Goal: Information Seeking & Learning: Find specific fact

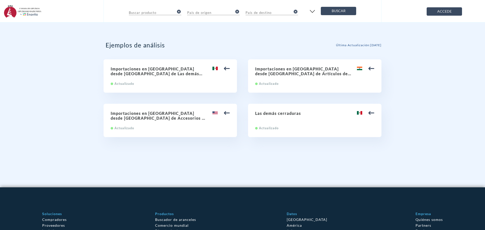
click at [143, 72] on h2 "Importaciones en [GEOGRAPHIC_DATA] desde [GEOGRAPHIC_DATA] de Las demás bombas …" at bounding box center [170, 71] width 119 height 10
type input "84.13.70 Las demás bombas centrífugas"
type input "[GEOGRAPHIC_DATA]"
click at [139, 114] on h2 "Importaciones en [GEOGRAPHIC_DATA] desde [GEOGRAPHIC_DATA] de Accesorios de tub…" at bounding box center [170, 116] width 119 height 10
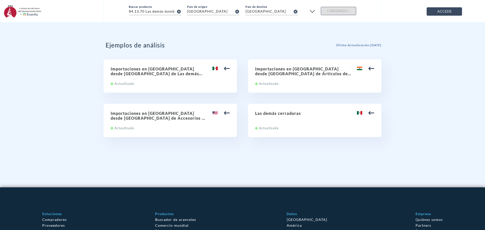
type input "73.07 Accesorios de tubería [por ejemplo: empalmes (rácores), codos, manguitos]…"
type input "[GEOGRAPHIC_DATA]"
